Goal: Information Seeking & Learning: Learn about a topic

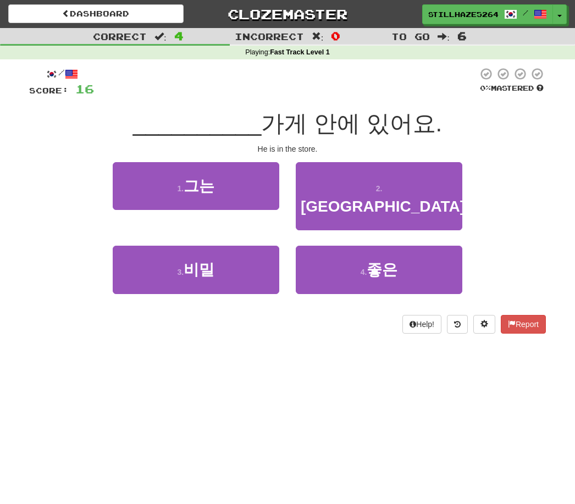
click at [251, 176] on button "1 . 그는" at bounding box center [196, 186] width 167 height 48
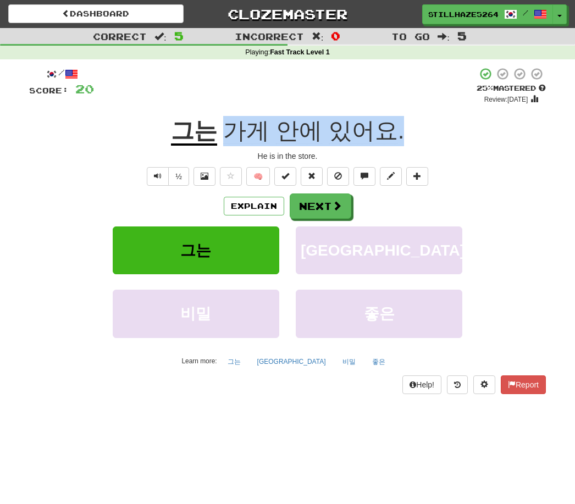
scroll to position [2, 0]
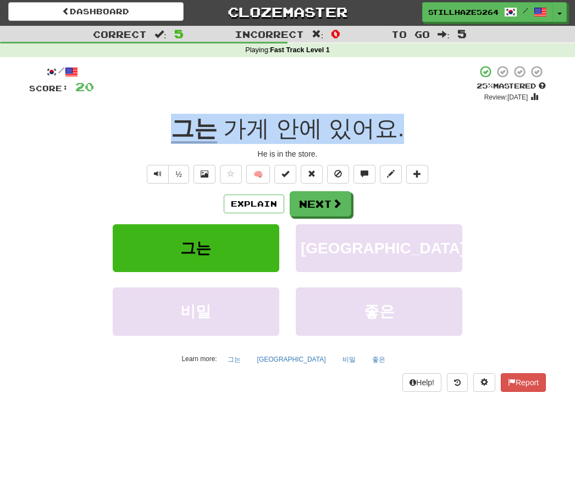
click at [322, 203] on button "Next" at bounding box center [321, 203] width 62 height 25
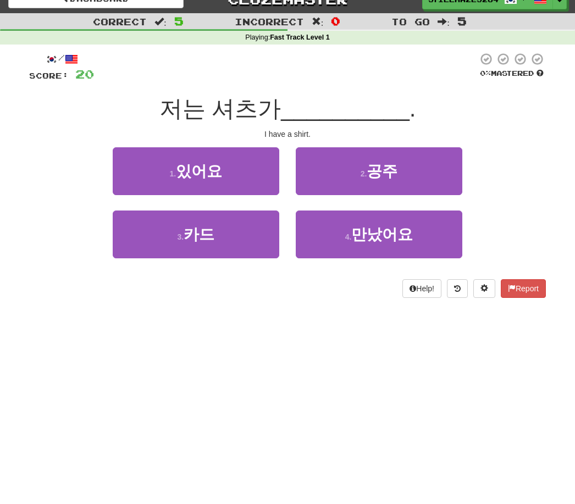
scroll to position [0, 0]
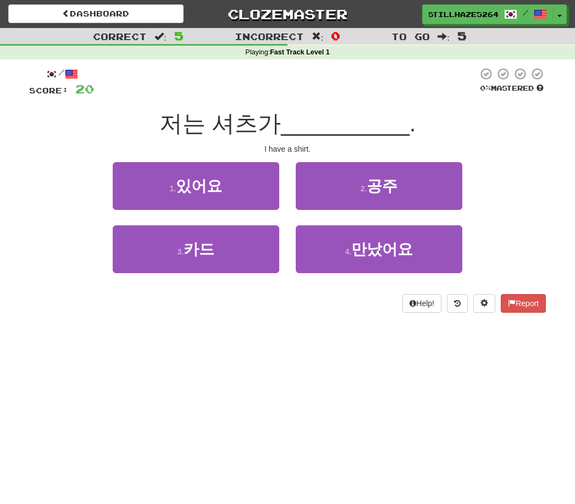
click at [176, 191] on small "1 ." at bounding box center [172, 188] width 7 height 9
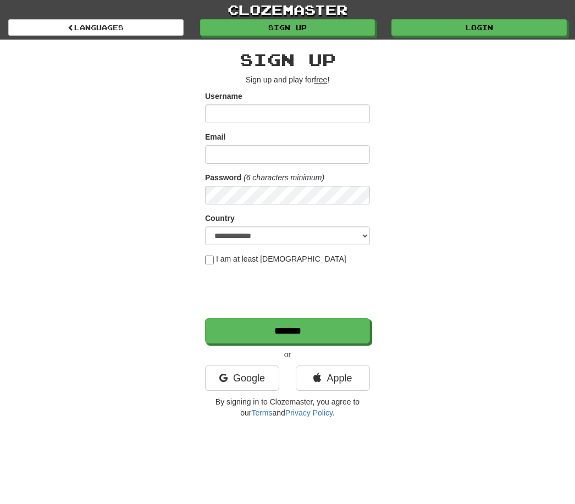
click at [258, 386] on link "Google" at bounding box center [242, 377] width 74 height 25
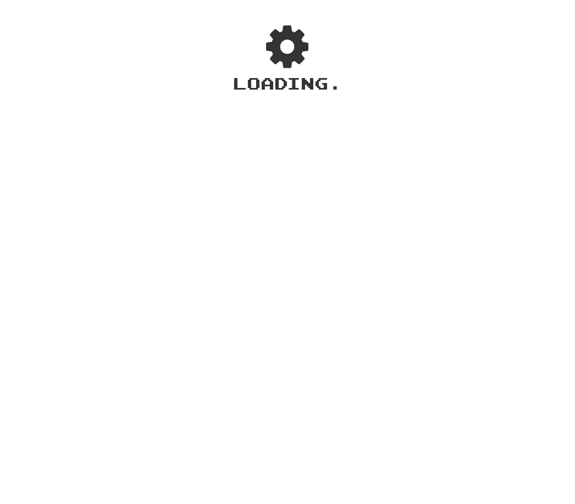
click at [319, 1] on html "× Automatic Translation Language Support for Individual Words and Selected Text…" at bounding box center [287, 263] width 575 height 526
